Goal: Task Accomplishment & Management: Manage account settings

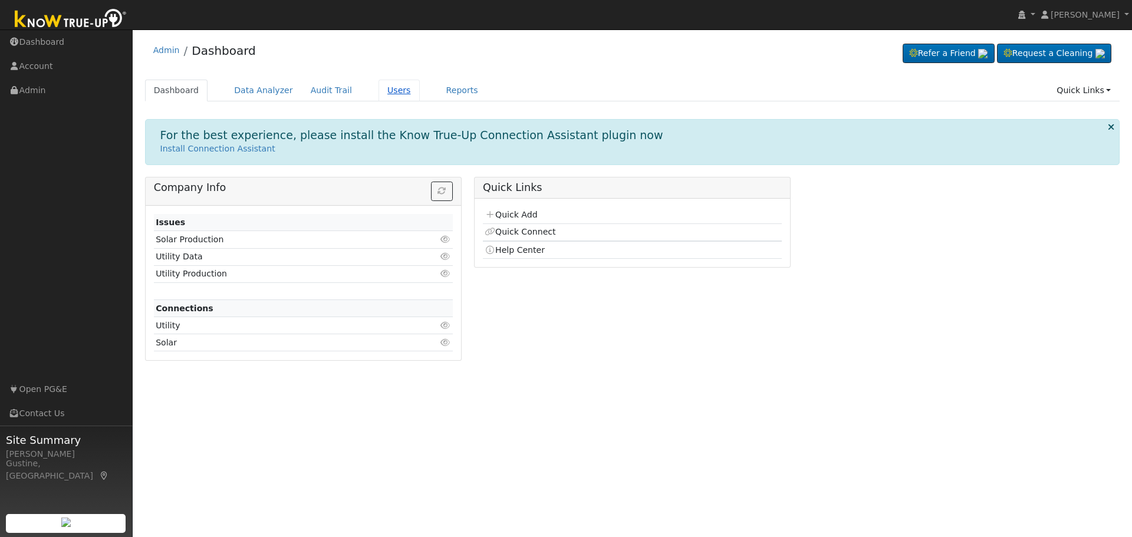
click at [379, 89] on link "Users" at bounding box center [399, 91] width 41 height 22
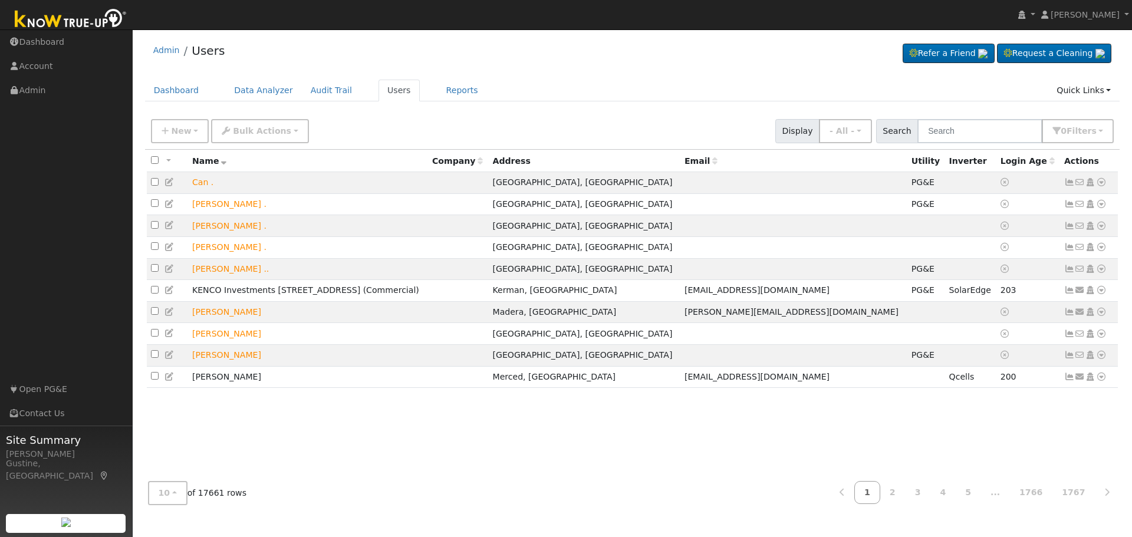
click at [948, 116] on div "New Add User Quick Add Quick Connect Quick Convert Lead Bulk Actions Send Email…" at bounding box center [633, 129] width 968 height 28
click at [949, 122] on input "text" at bounding box center [980, 131] width 125 height 24
type input "[PERSON_NAME]"
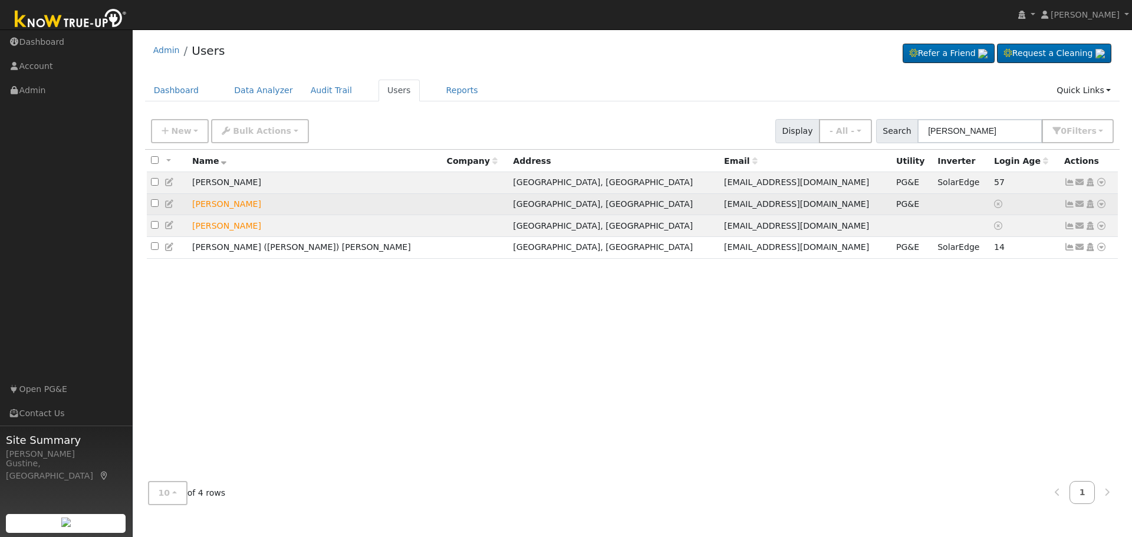
click at [1069, 206] on icon at bounding box center [1069, 204] width 11 height 8
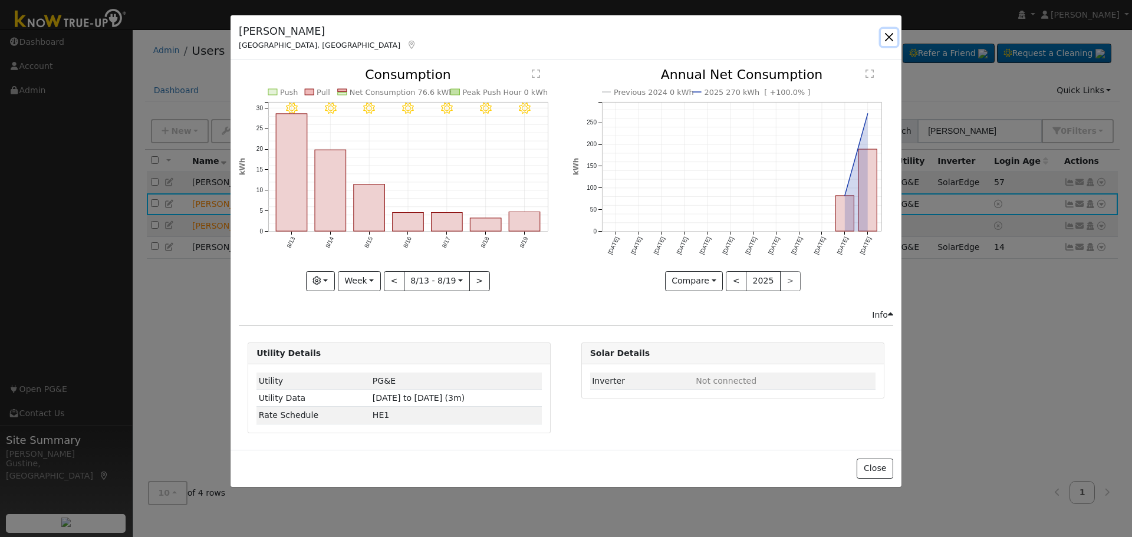
click at [886, 34] on button "button" at bounding box center [889, 37] width 17 height 17
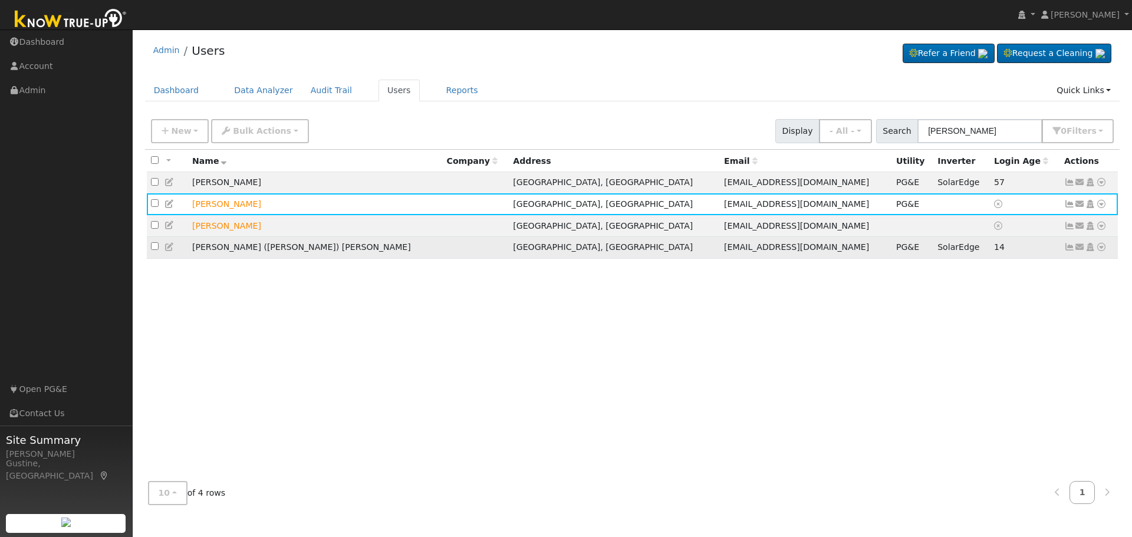
click at [1069, 251] on icon at bounding box center [1069, 247] width 11 height 8
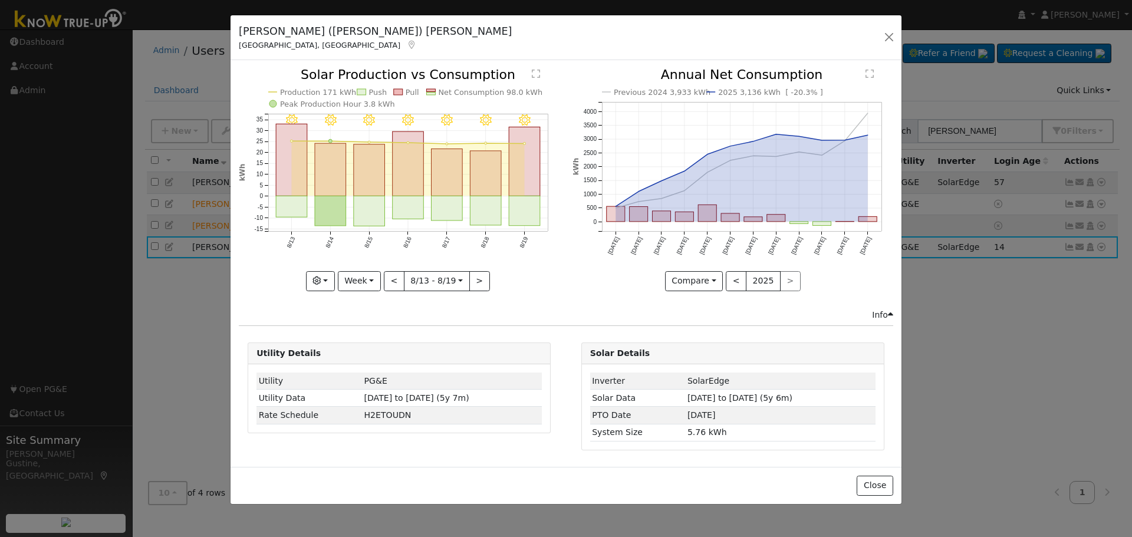
click at [406, 43] on icon at bounding box center [411, 45] width 11 height 8
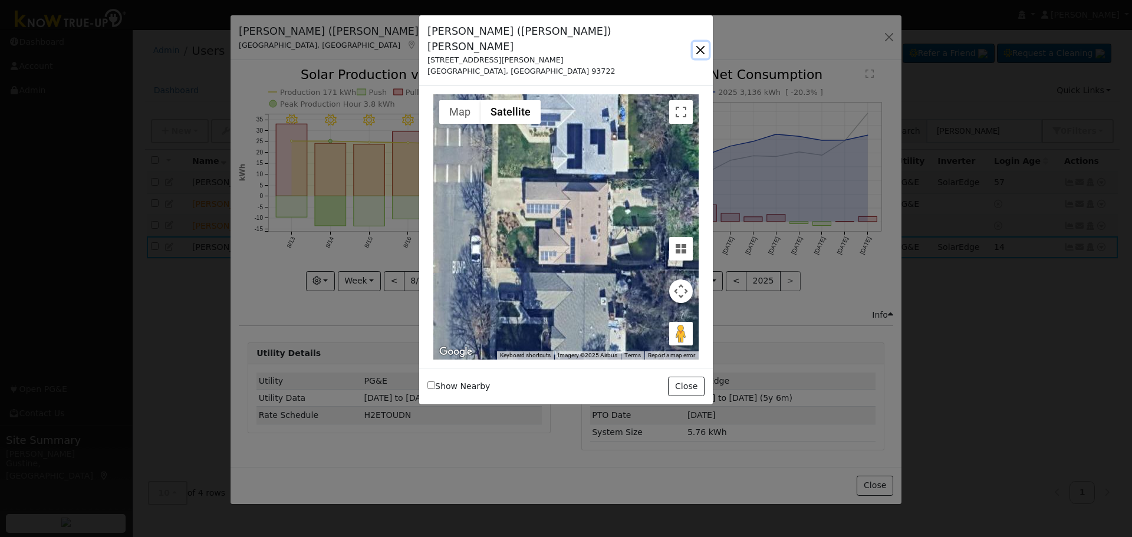
click at [701, 42] on button "button" at bounding box center [701, 50] width 16 height 17
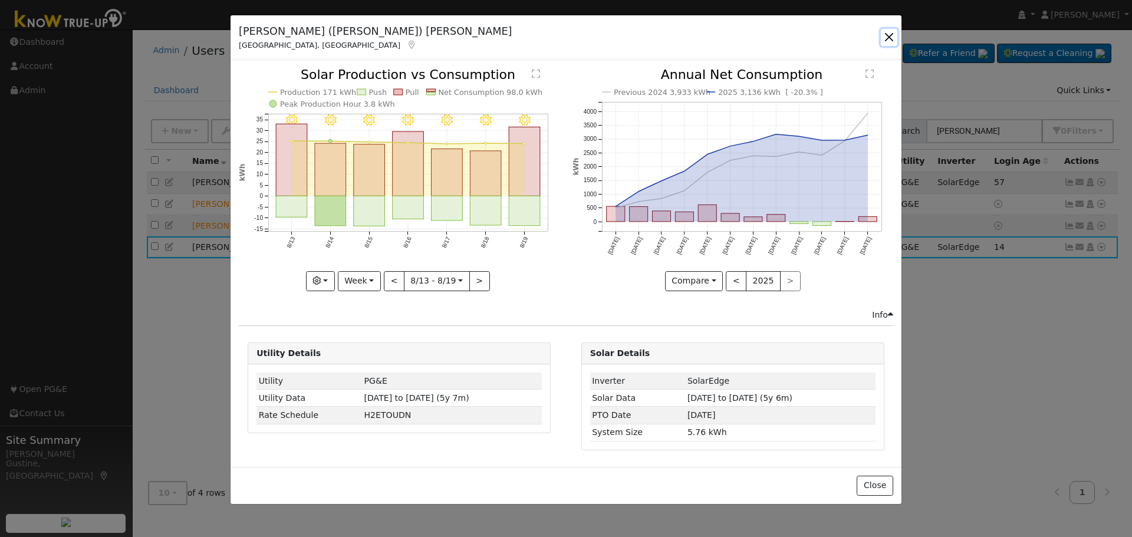
click at [890, 36] on button "button" at bounding box center [889, 37] width 17 height 17
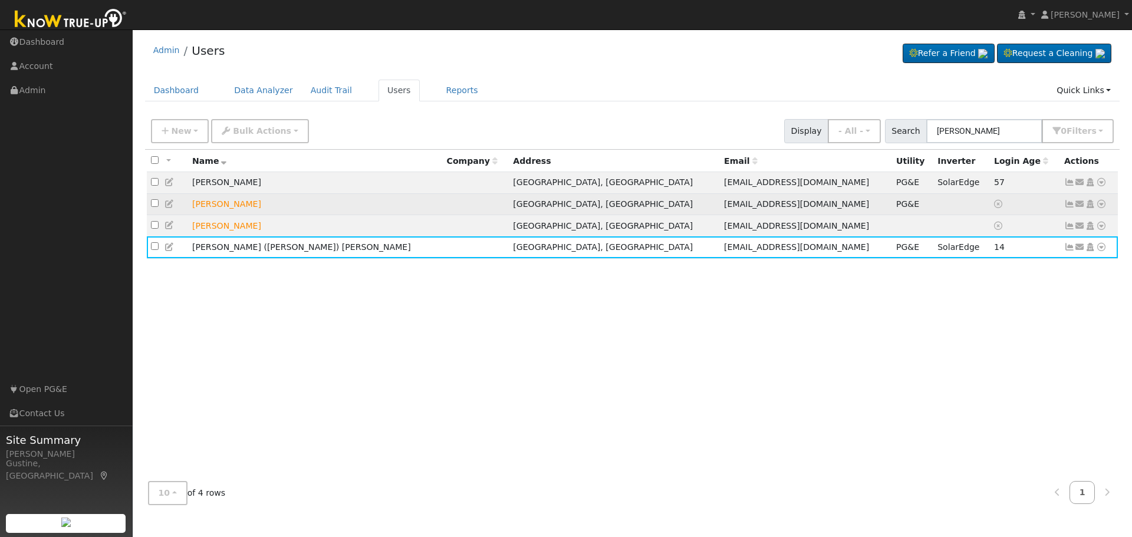
click at [1070, 203] on icon at bounding box center [1069, 204] width 11 height 8
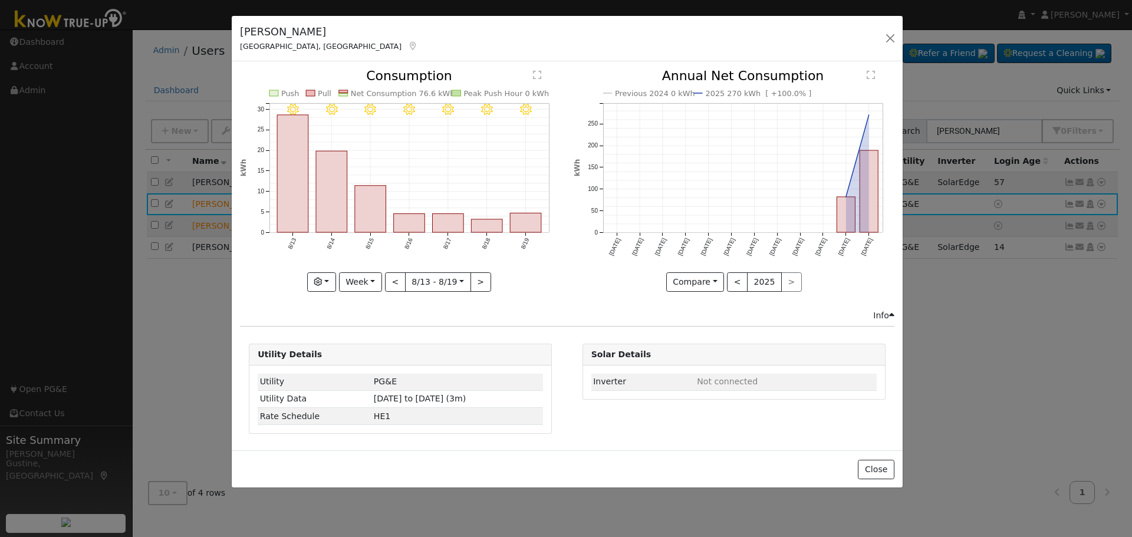
click at [408, 45] on icon at bounding box center [413, 46] width 11 height 8
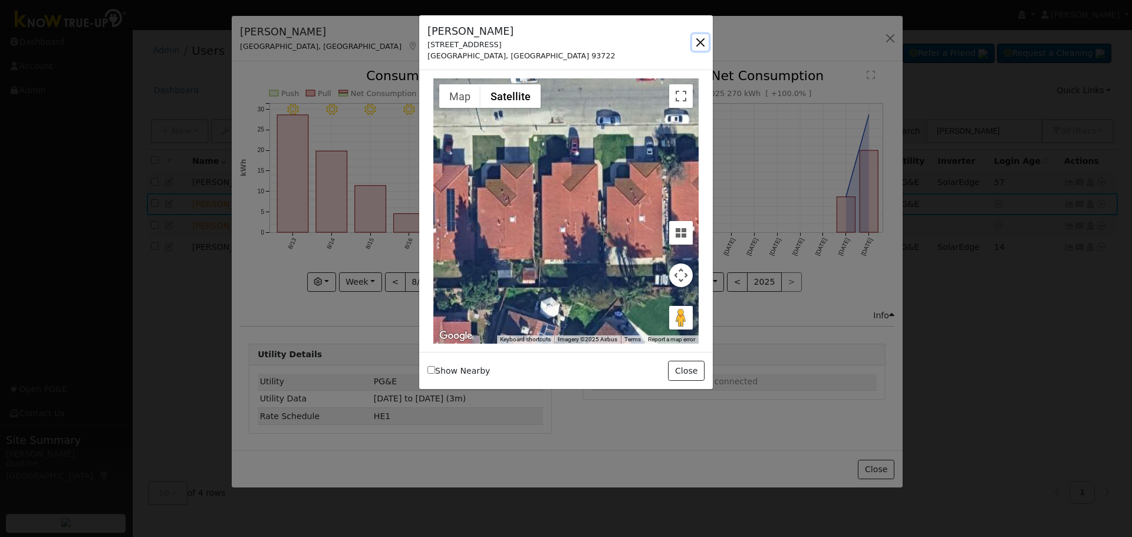
click at [698, 45] on button "button" at bounding box center [700, 42] width 17 height 17
